Goal: Find specific page/section: Find specific page/section

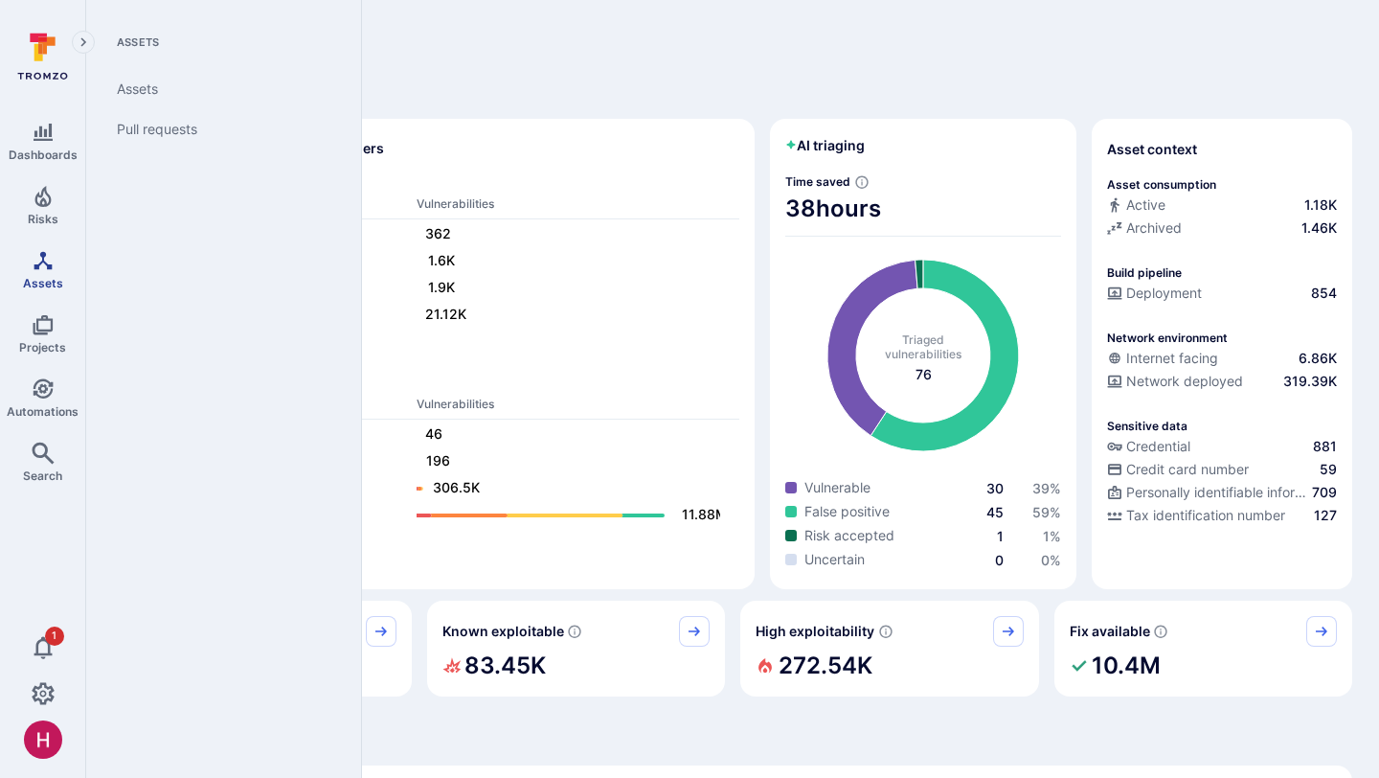
click at [49, 268] on icon "Assets" at bounding box center [43, 260] width 23 height 23
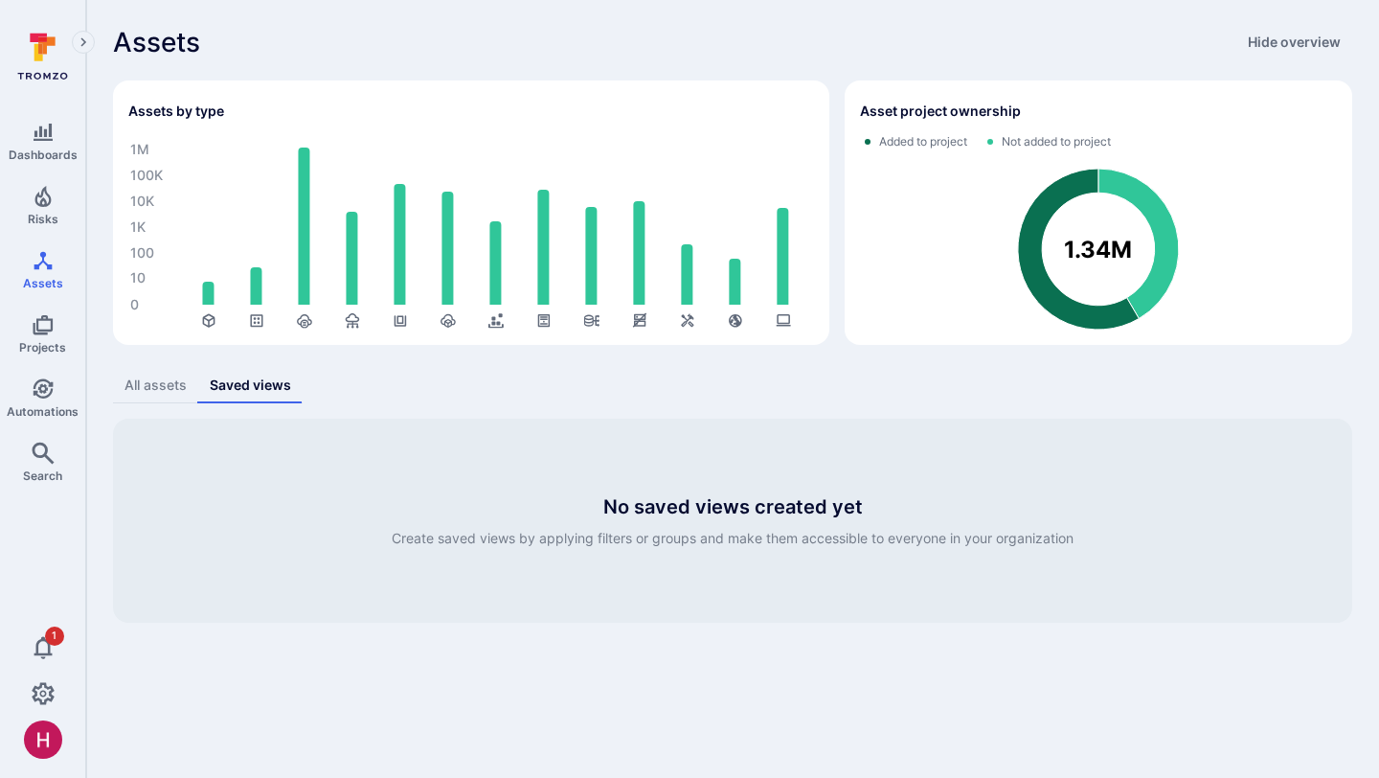
click at [167, 392] on div "All assets" at bounding box center [156, 384] width 62 height 19
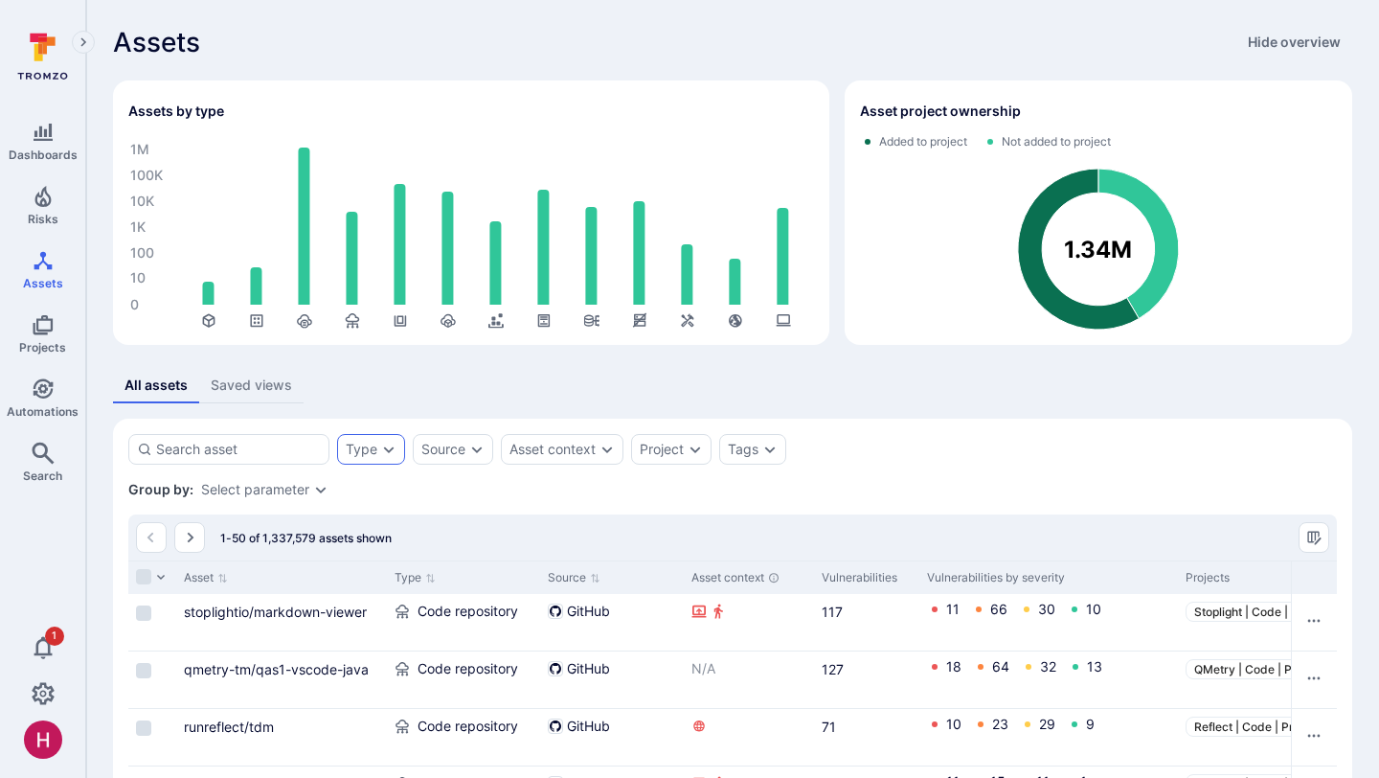
click at [384, 461] on div "Type" at bounding box center [371, 449] width 68 height 31
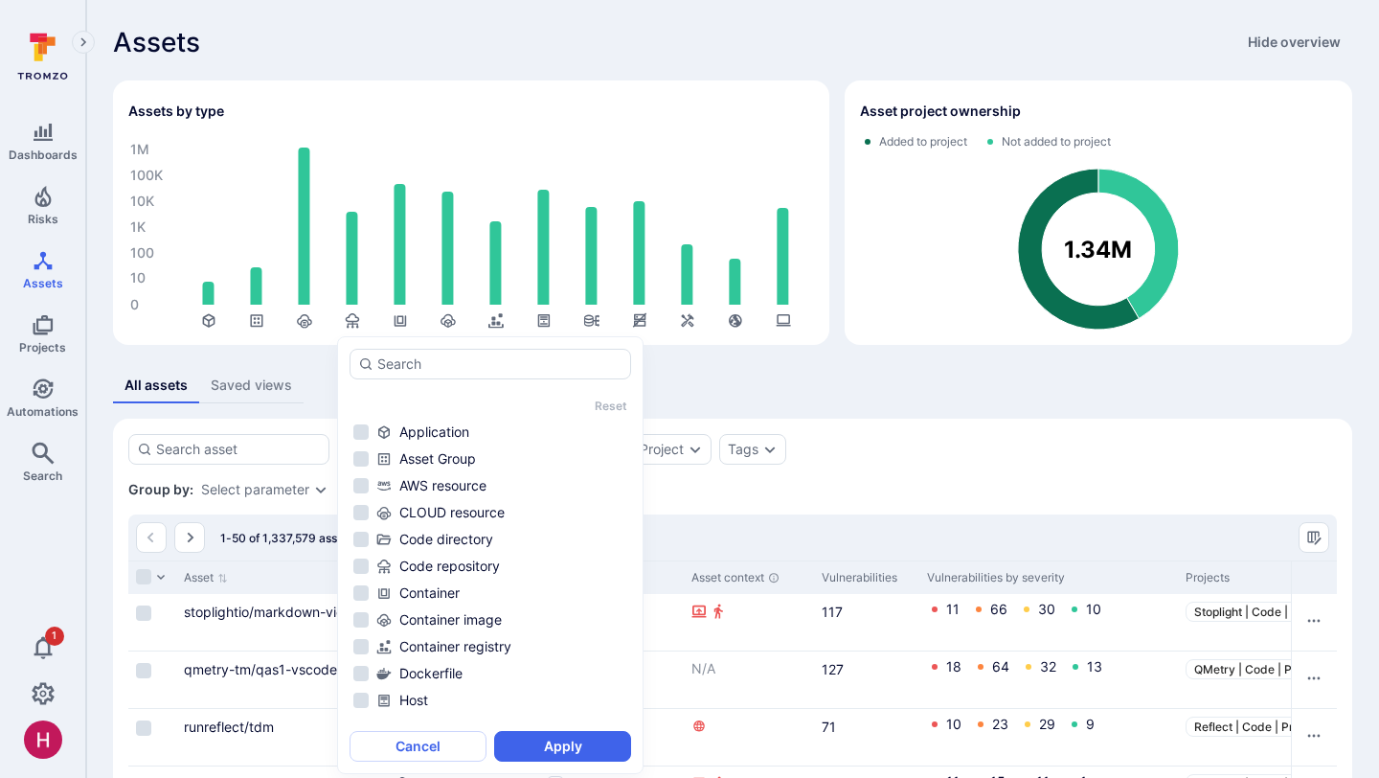
click at [375, 411] on div "Reset" at bounding box center [490, 405] width 274 height 14
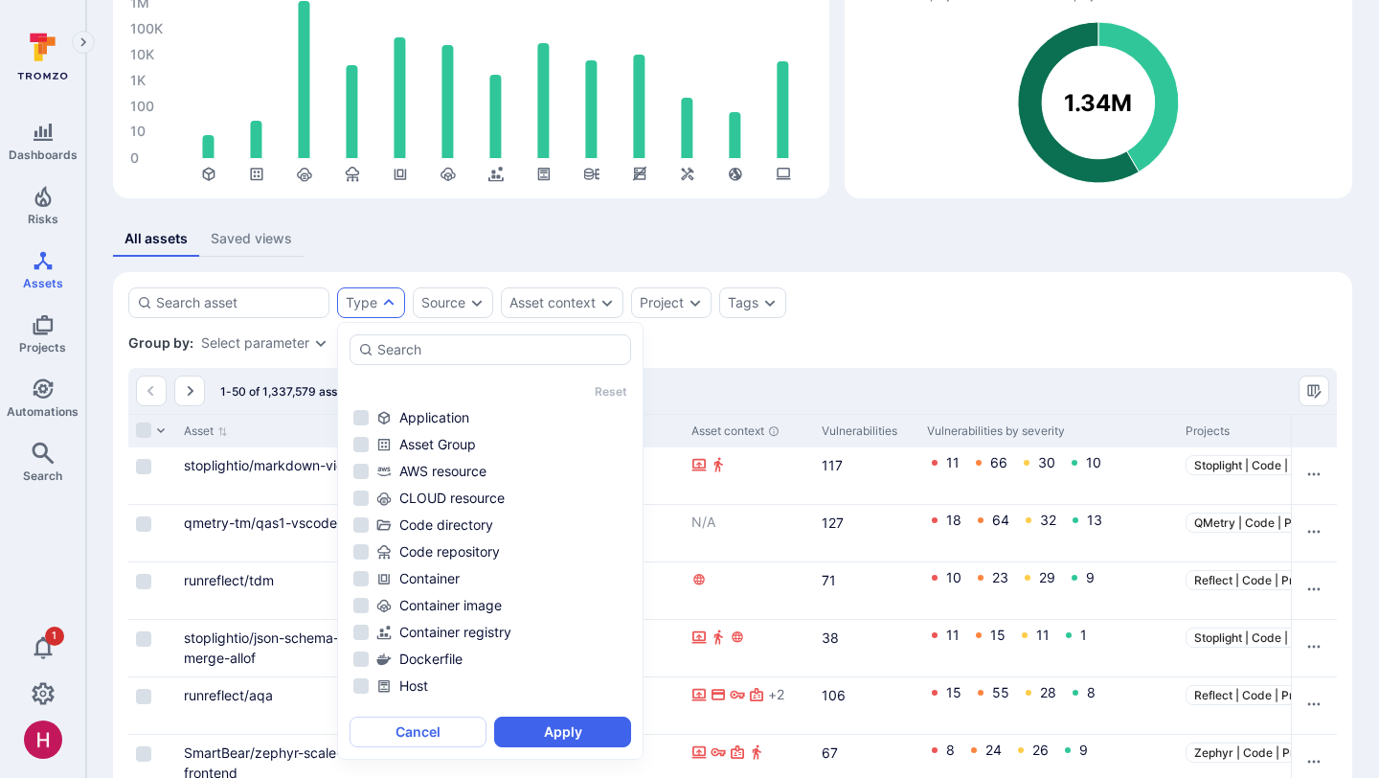
scroll to position [154, 0]
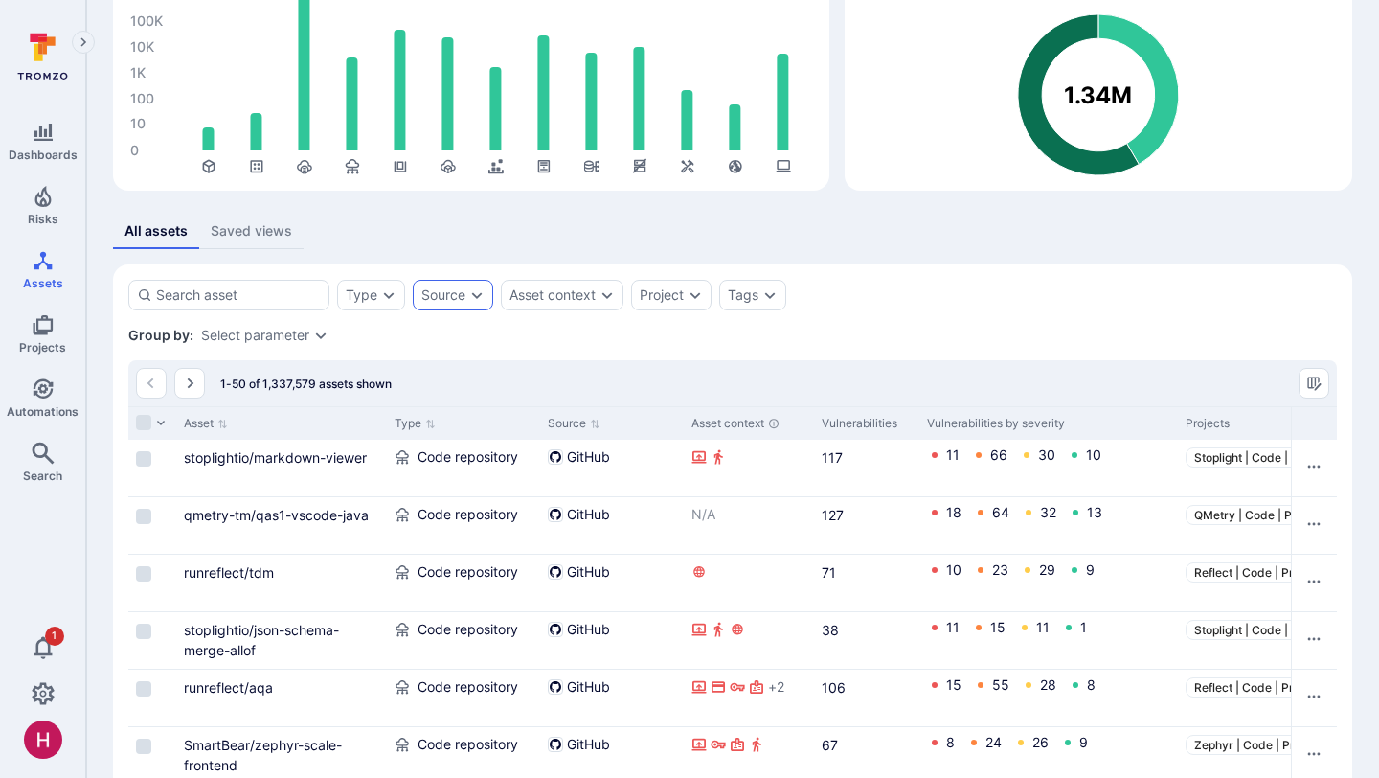
click at [469, 307] on div "Source" at bounding box center [453, 295] width 80 height 31
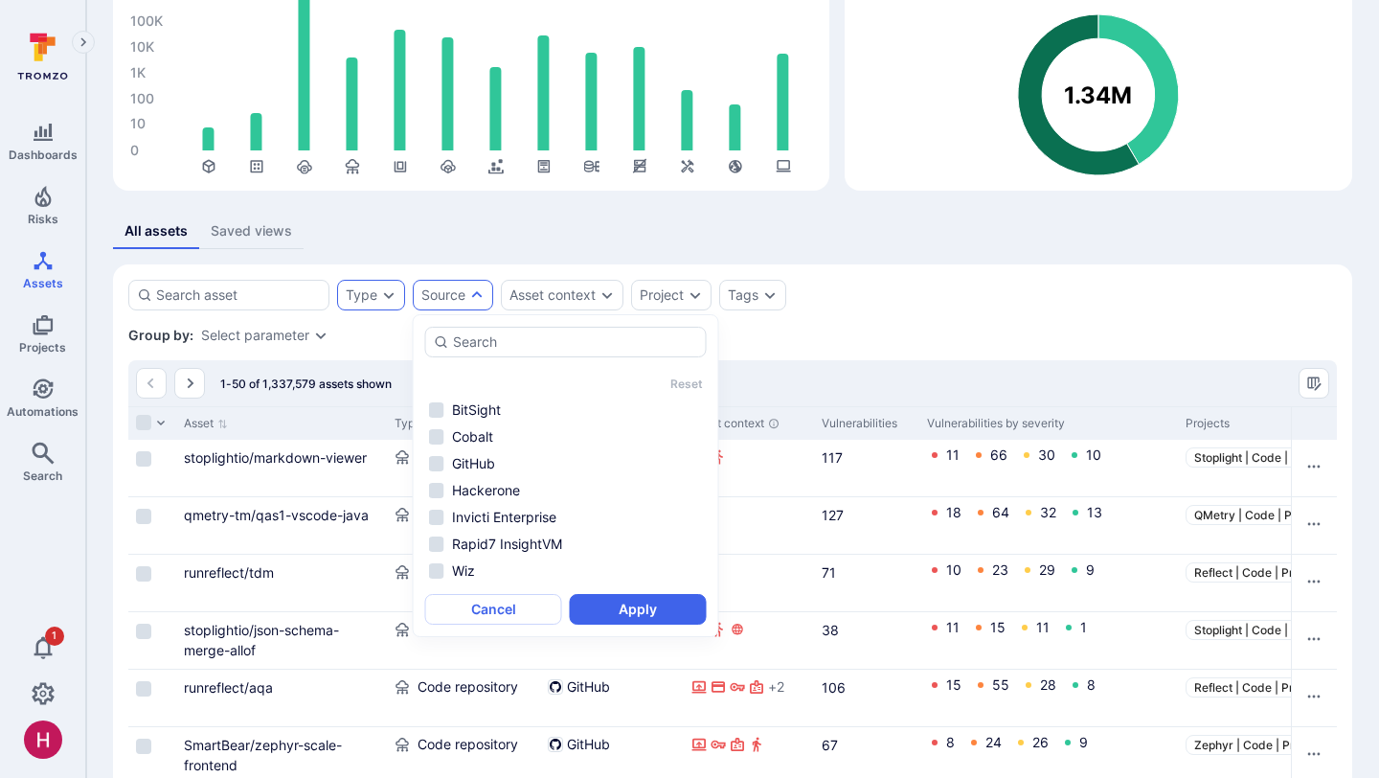
click at [389, 296] on icon "Expand dropdown" at bounding box center [389, 295] width 11 height 7
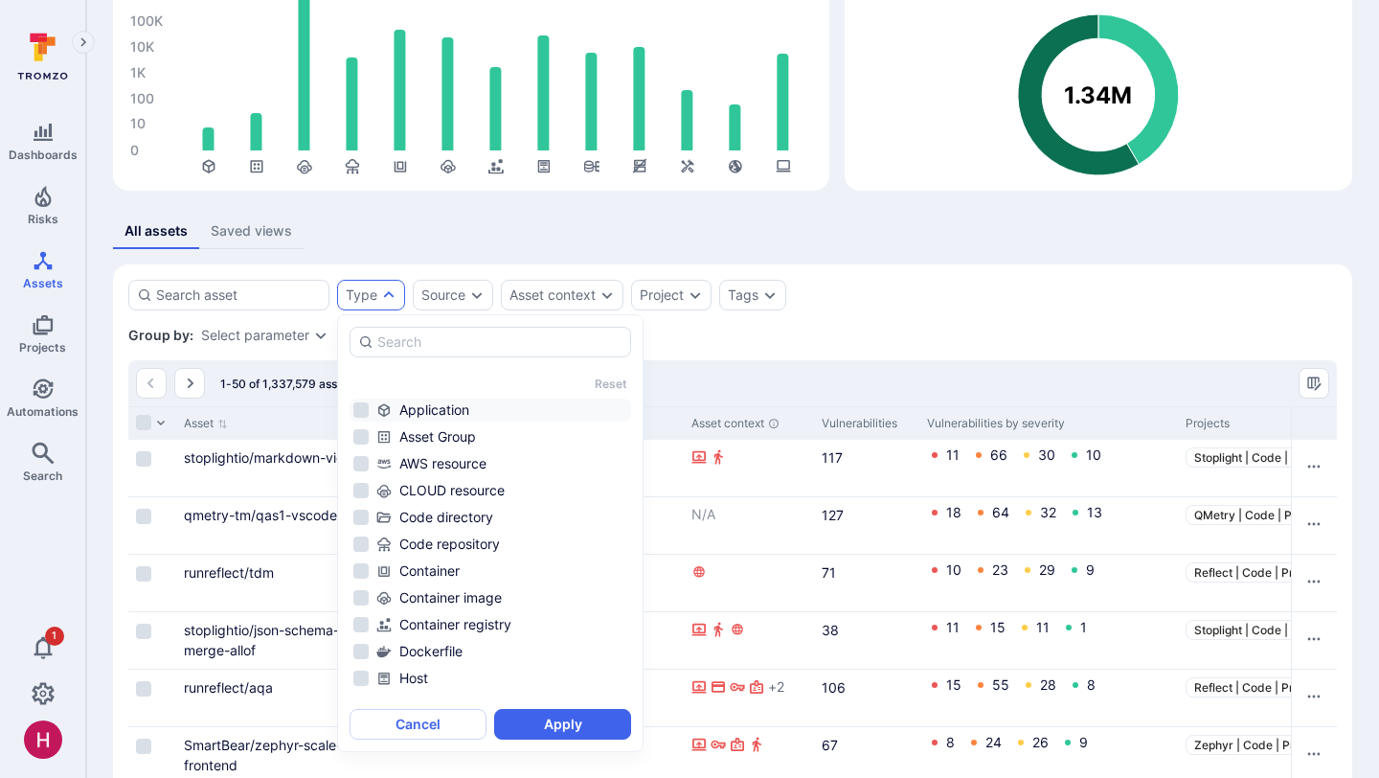
click at [361, 411] on li "Application" at bounding box center [491, 409] width 282 height 23
click at [361, 438] on li "Asset Group" at bounding box center [491, 436] width 282 height 23
click at [361, 463] on li "AWS resource" at bounding box center [491, 463] width 282 height 23
click at [361, 491] on li "CLOUD resource" at bounding box center [491, 490] width 282 height 23
click at [355, 575] on li "Container" at bounding box center [491, 570] width 282 height 23
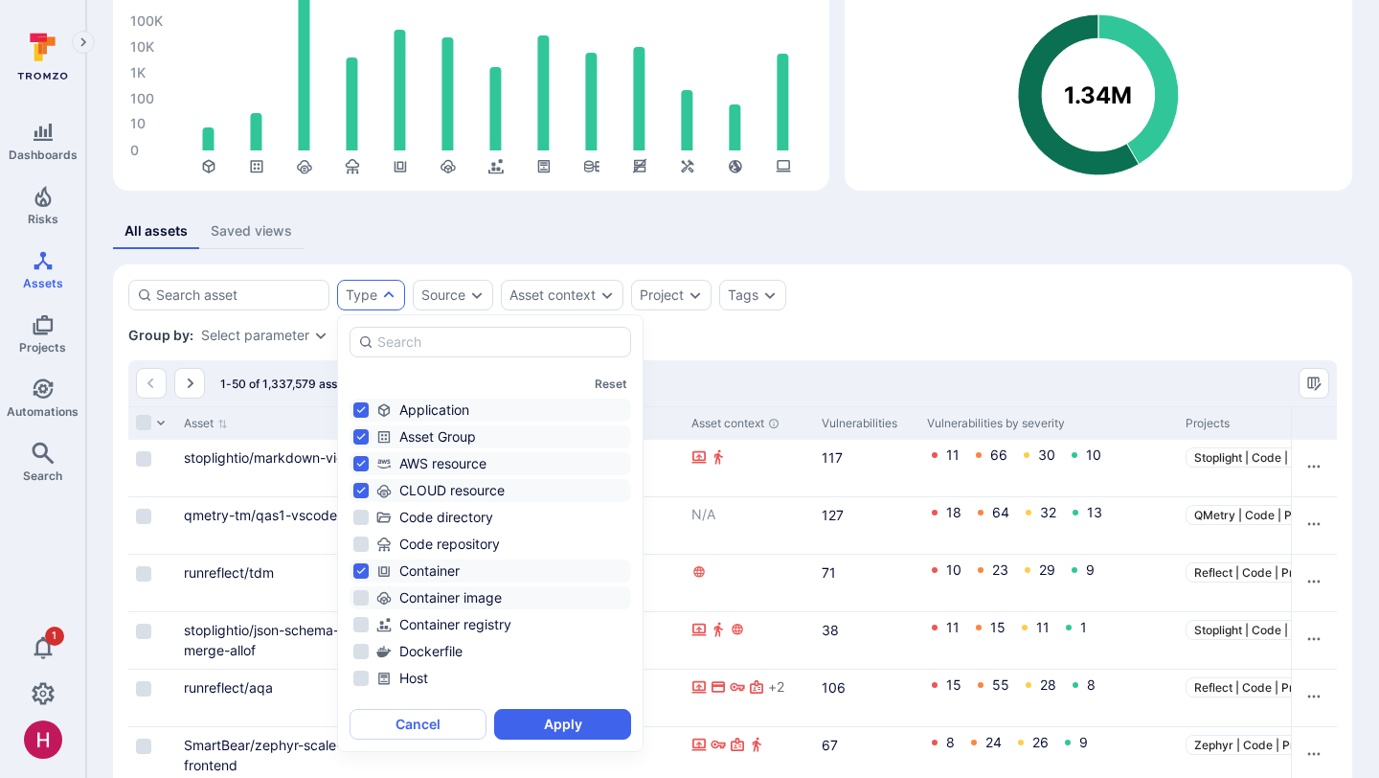
click at [359, 603] on li "Container image" at bounding box center [491, 597] width 282 height 23
click at [359, 630] on li "Container registry" at bounding box center [491, 624] width 282 height 23
click at [358, 651] on li "Dockerfile" at bounding box center [491, 651] width 282 height 23
click at [358, 676] on li "Host" at bounding box center [491, 678] width 282 height 23
click at [580, 722] on button "Apply" at bounding box center [562, 724] width 137 height 31
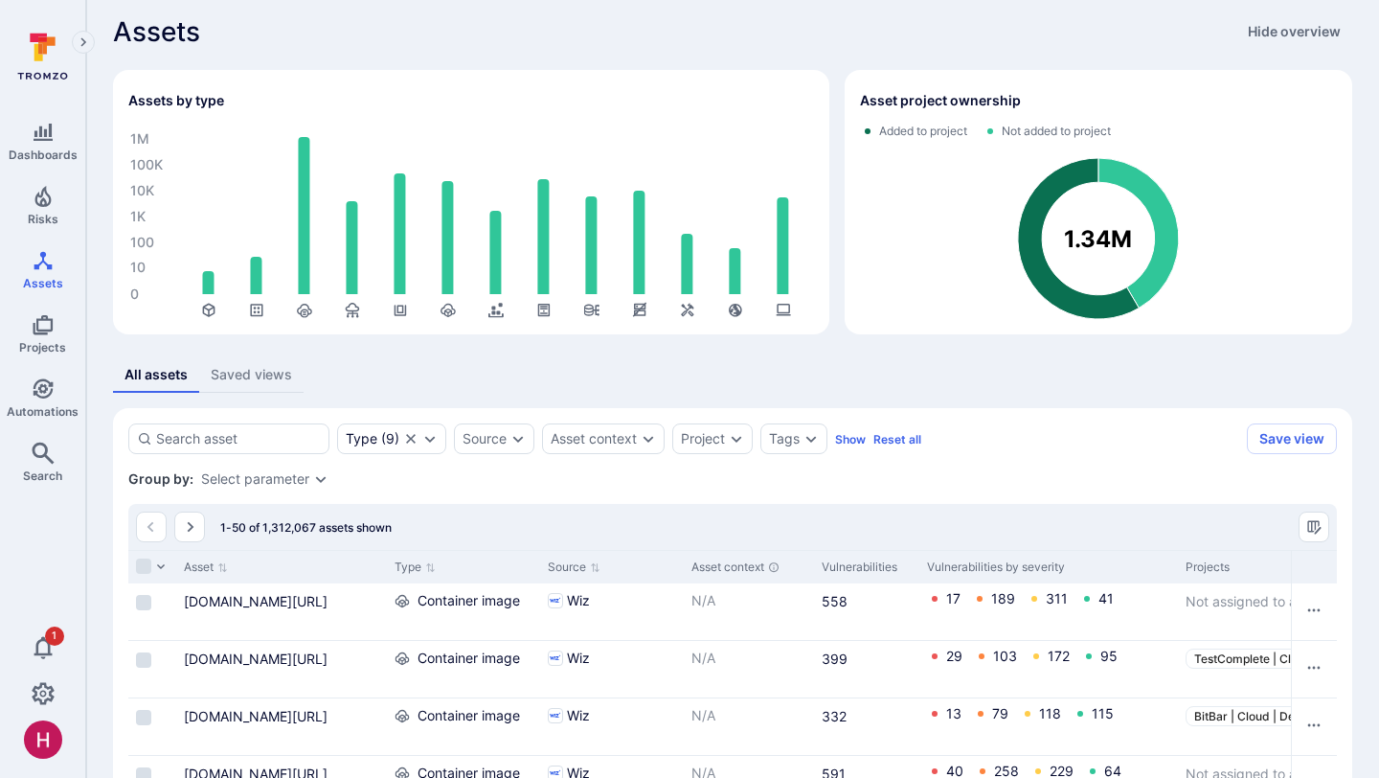
scroll to position [8, 0]
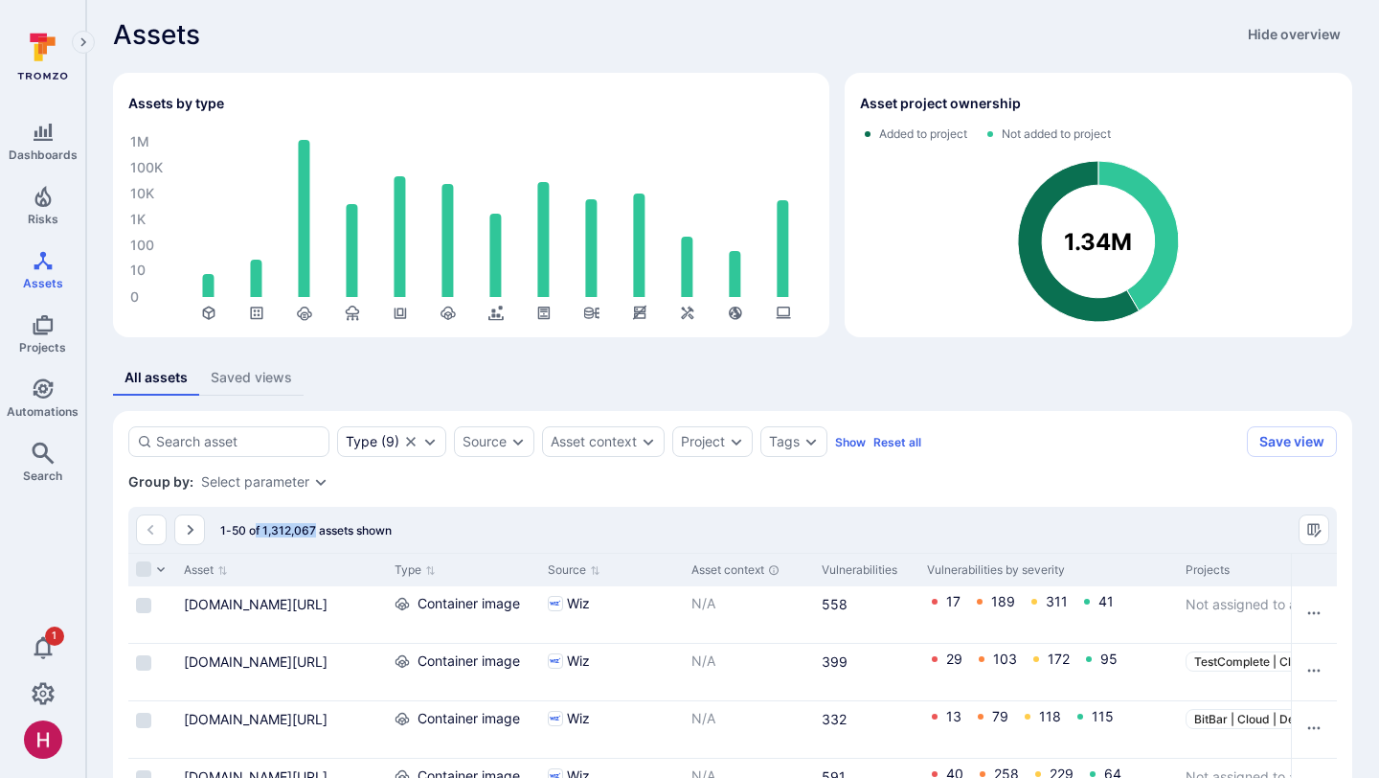
drag, startPoint x: 316, startPoint y: 530, endPoint x: 253, endPoint y: 528, distance: 63.3
click at [253, 528] on span "1-50 of 1,312,067 assets shown" at bounding box center [305, 530] width 171 height 14
